Goal: Task Accomplishment & Management: Use online tool/utility

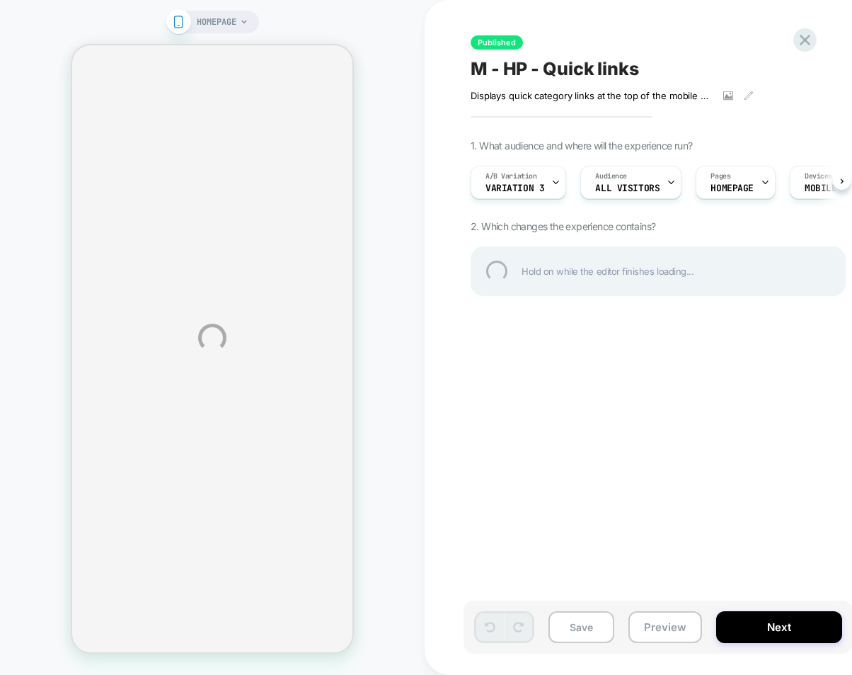
click at [399, 48] on div "HOMEPAGE Published M - HP - Quick links Displays quick category links at the to…" at bounding box center [426, 337] width 852 height 675
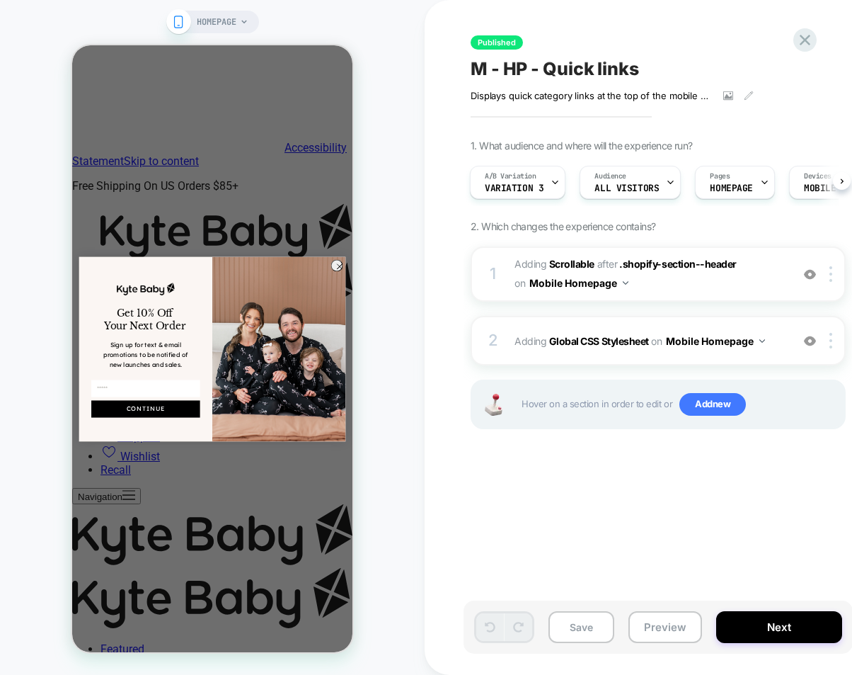
click at [717, 493] on div "Published M - HP - Quick links Displays quick category links at the top of the …" at bounding box center [729, 337] width 531 height 646
click at [341, 263] on circle "Close dialog" at bounding box center [339, 266] width 11 height 11
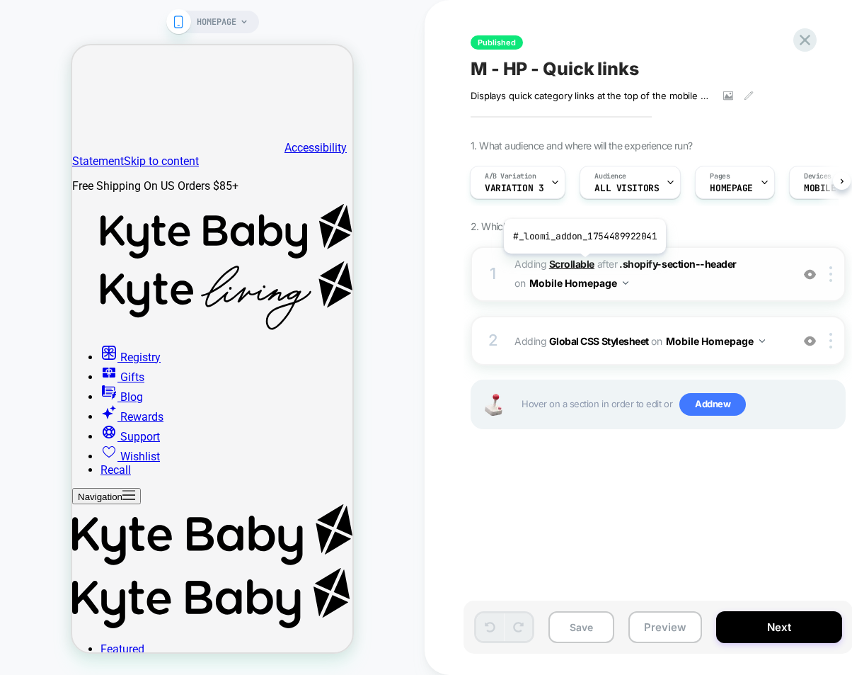
click at [583, 263] on b "Scrollable" at bounding box center [571, 264] width 45 height 12
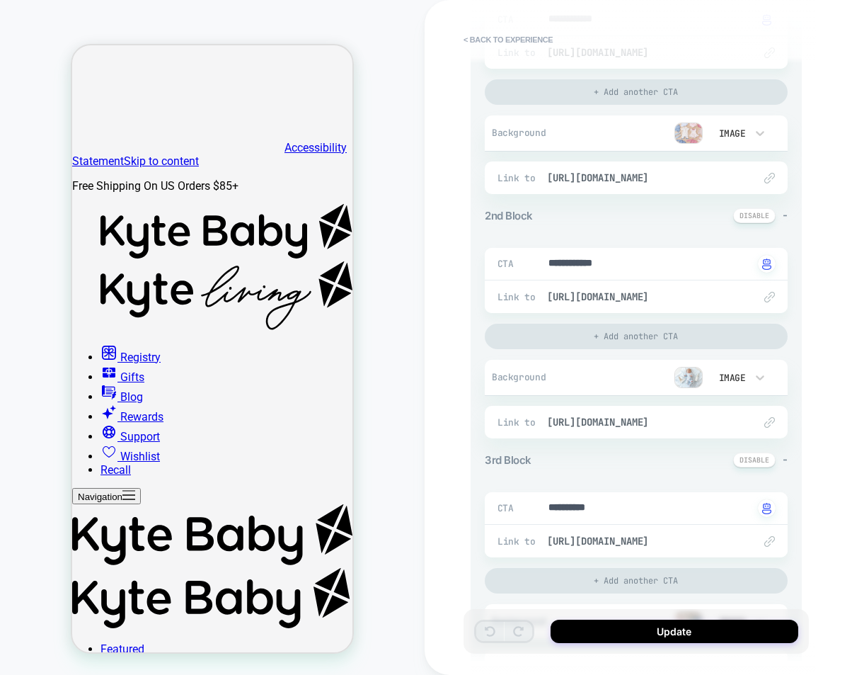
scroll to position [317, 0]
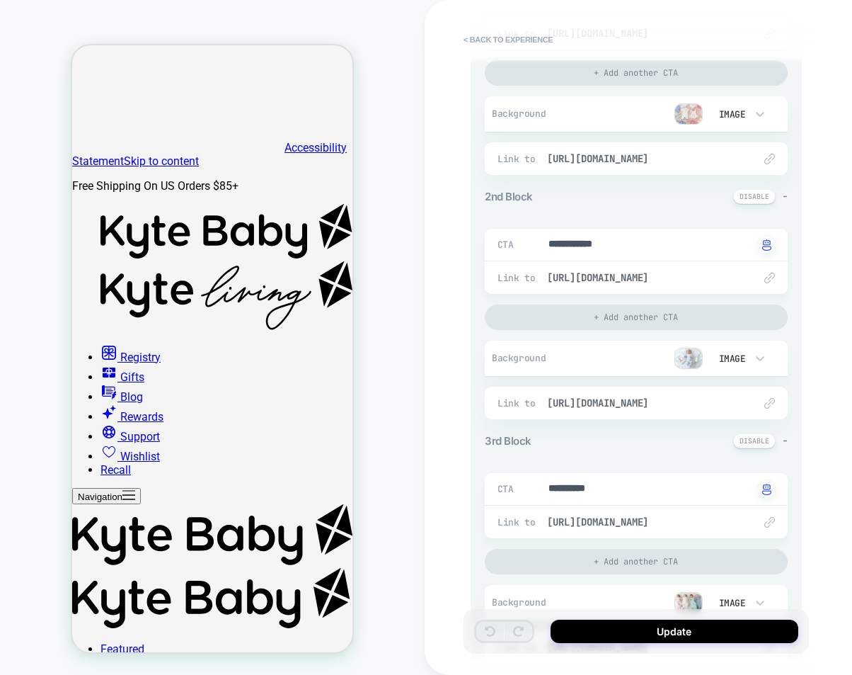
click at [692, 353] on img at bounding box center [689, 358] width 28 height 21
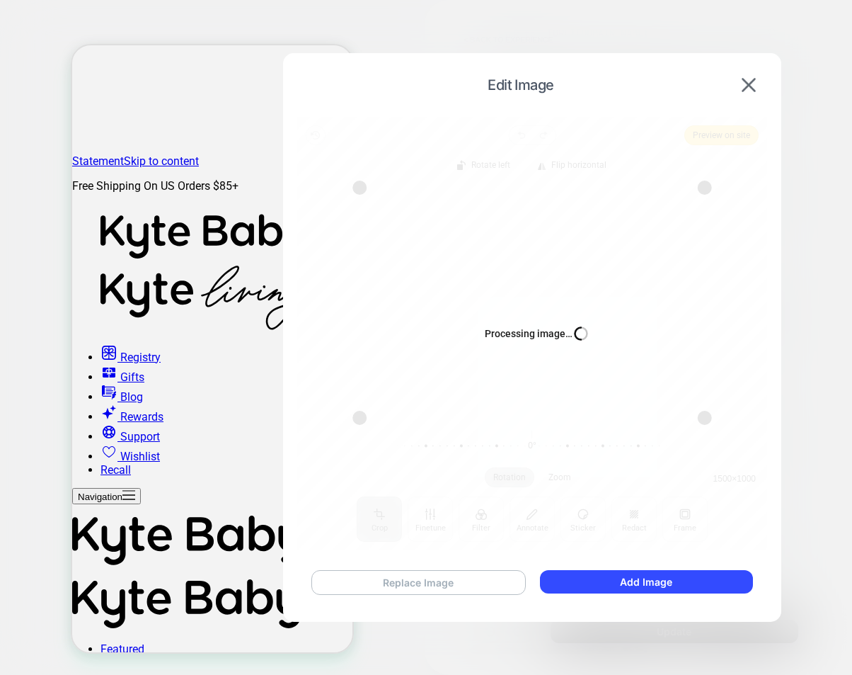
click at [460, 581] on button "Replace Image" at bounding box center [419, 582] width 215 height 25
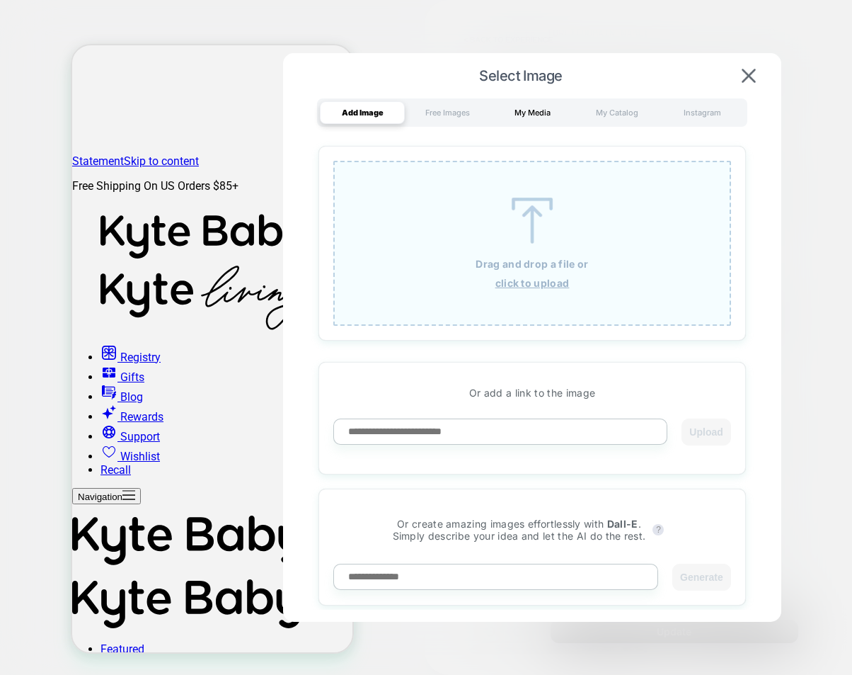
click at [521, 112] on div "My Media" at bounding box center [532, 112] width 85 height 23
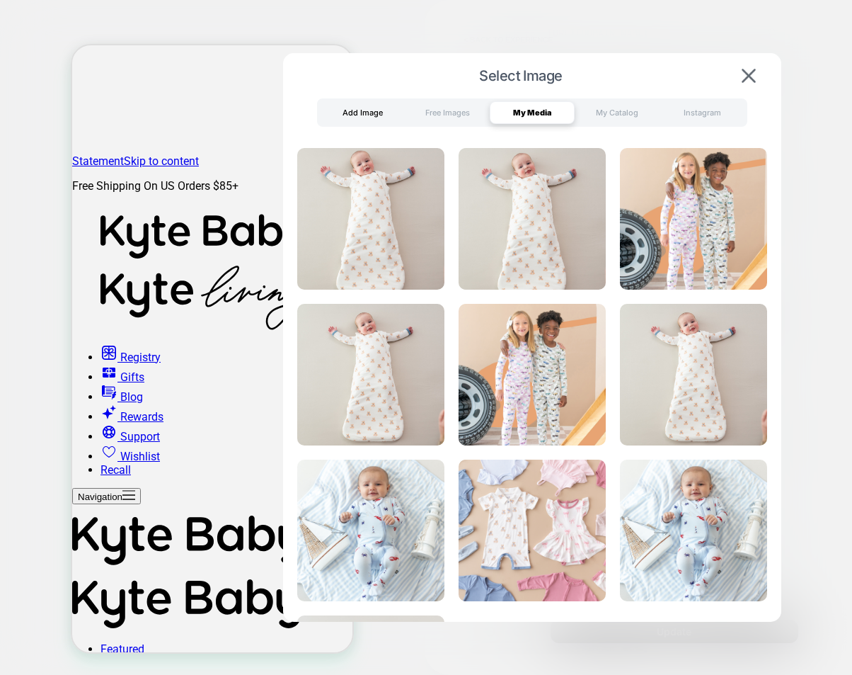
click at [382, 113] on div "Add Image" at bounding box center [362, 112] width 85 height 23
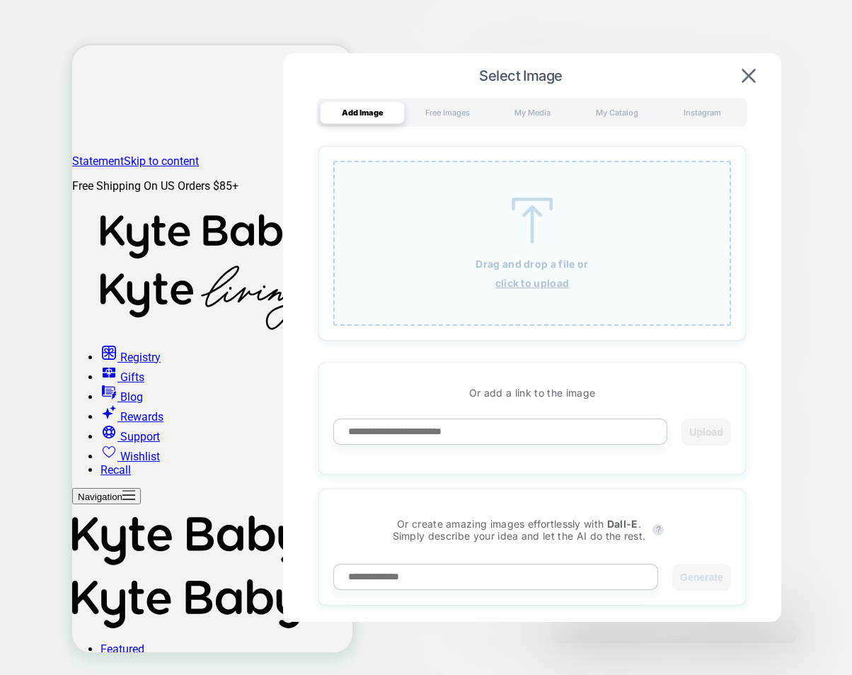
click at [538, 273] on div "Drag and drop a file or click to upload" at bounding box center [532, 243] width 398 height 165
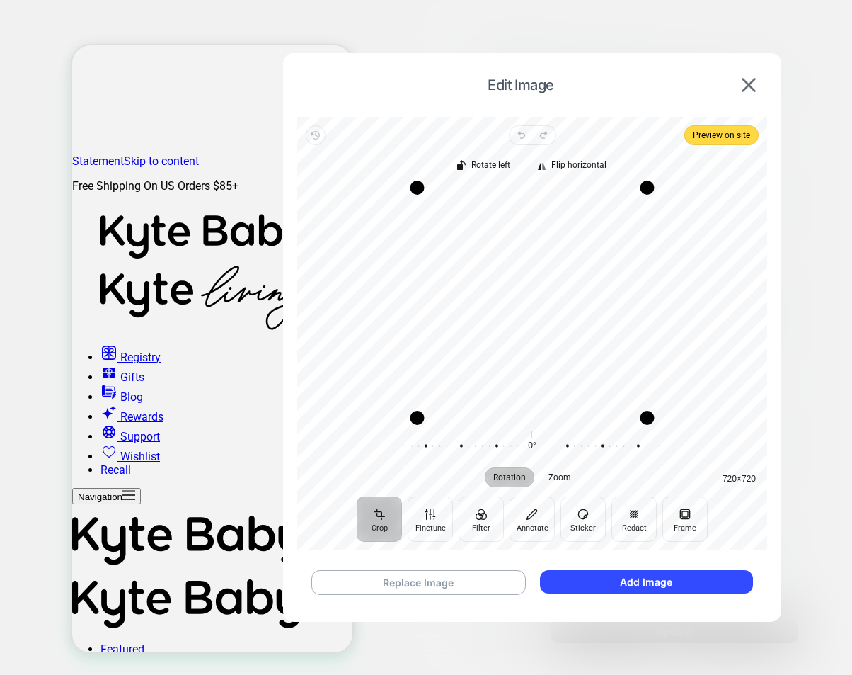
click at [731, 542] on div "Revert Undo Redo Preview on site Crop Finetune Filter Annotate Sticker Redact F…" at bounding box center [532, 333] width 470 height 433
click at [685, 579] on button "Add Image" at bounding box center [646, 581] width 213 height 23
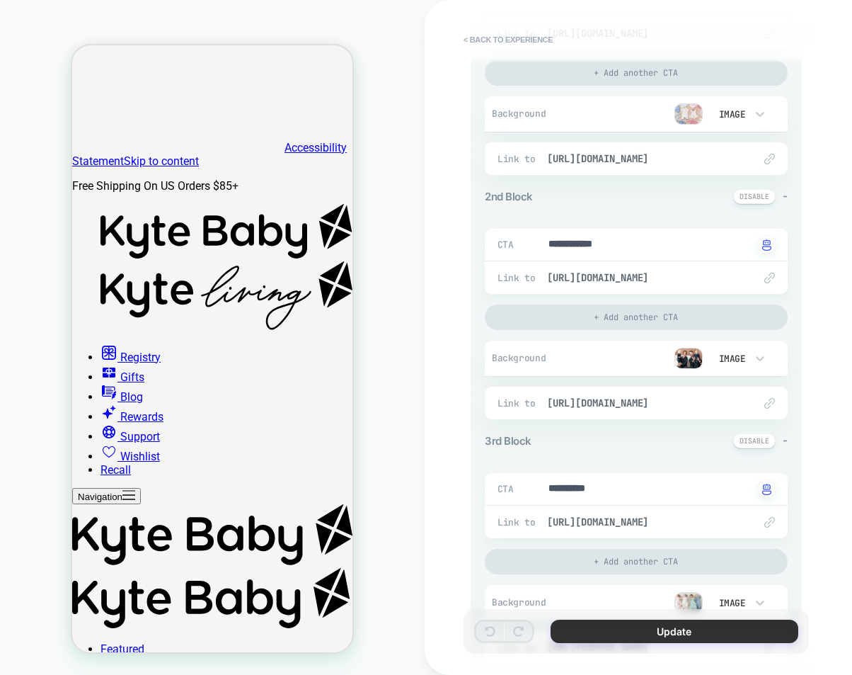
click at [692, 630] on button "Update" at bounding box center [675, 631] width 248 height 23
type textarea "*"
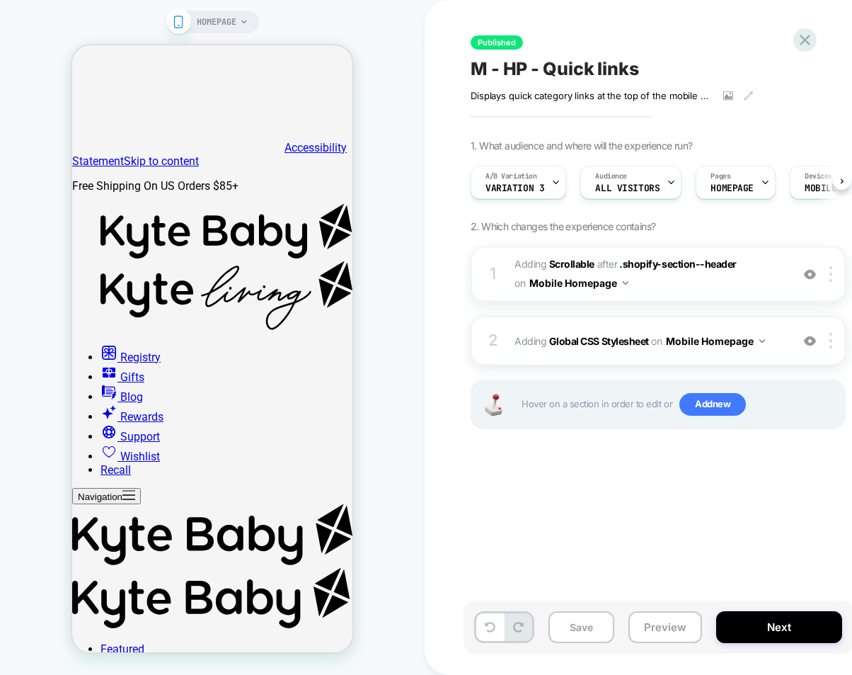
scroll to position [0, 1]
click at [576, 629] on button "Save" at bounding box center [582, 627] width 66 height 32
